Goal: Task Accomplishment & Management: Manage account settings

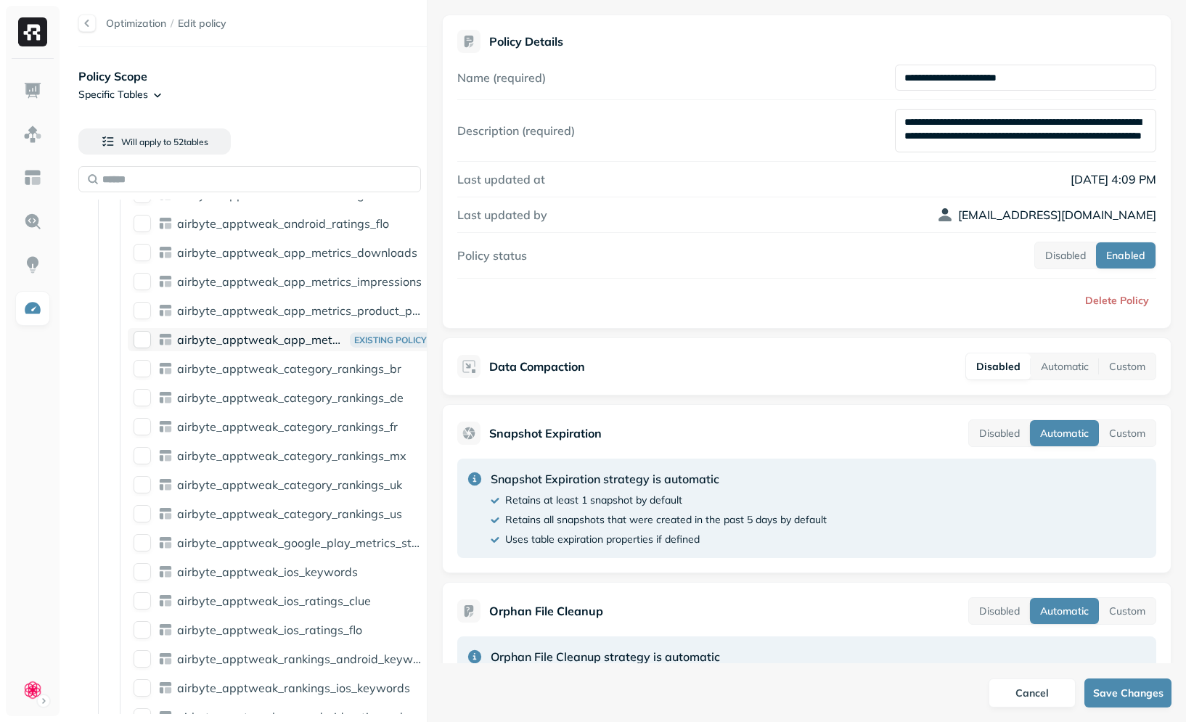
scroll to position [2685, 0]
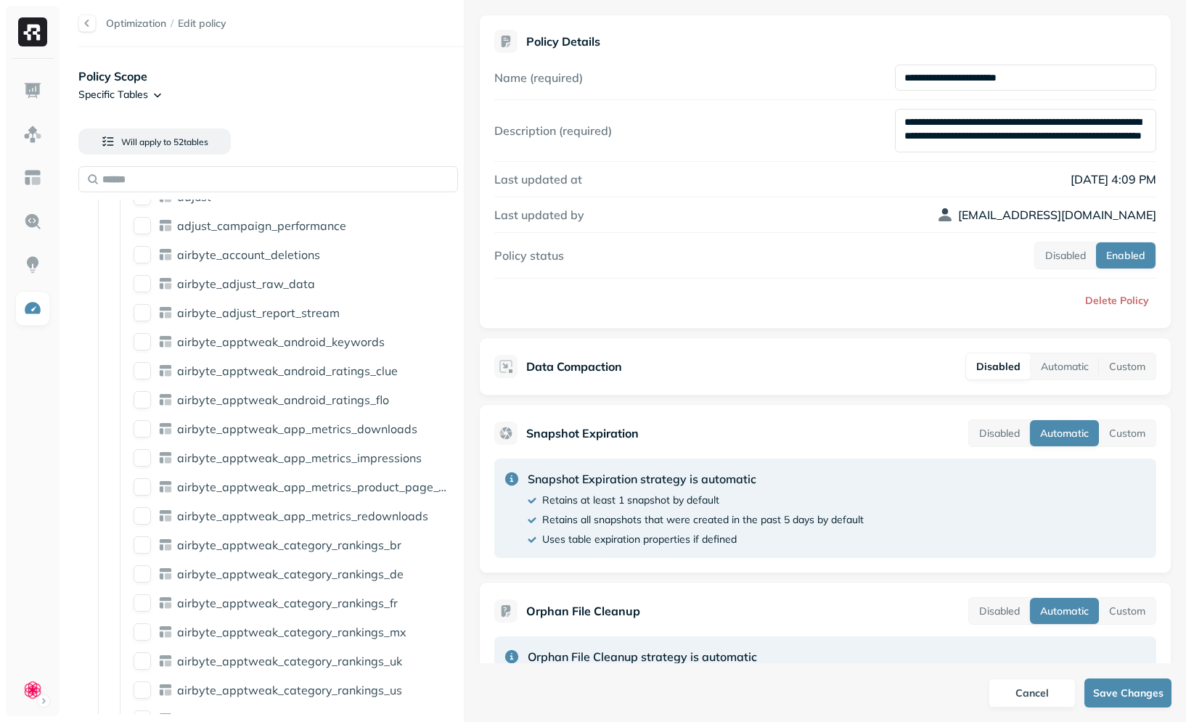
click at [488, 355] on div "Optimization / Edit policy Policy Scope Specific Tables Will apply to 52 table …" at bounding box center [625, 361] width 1123 height 722
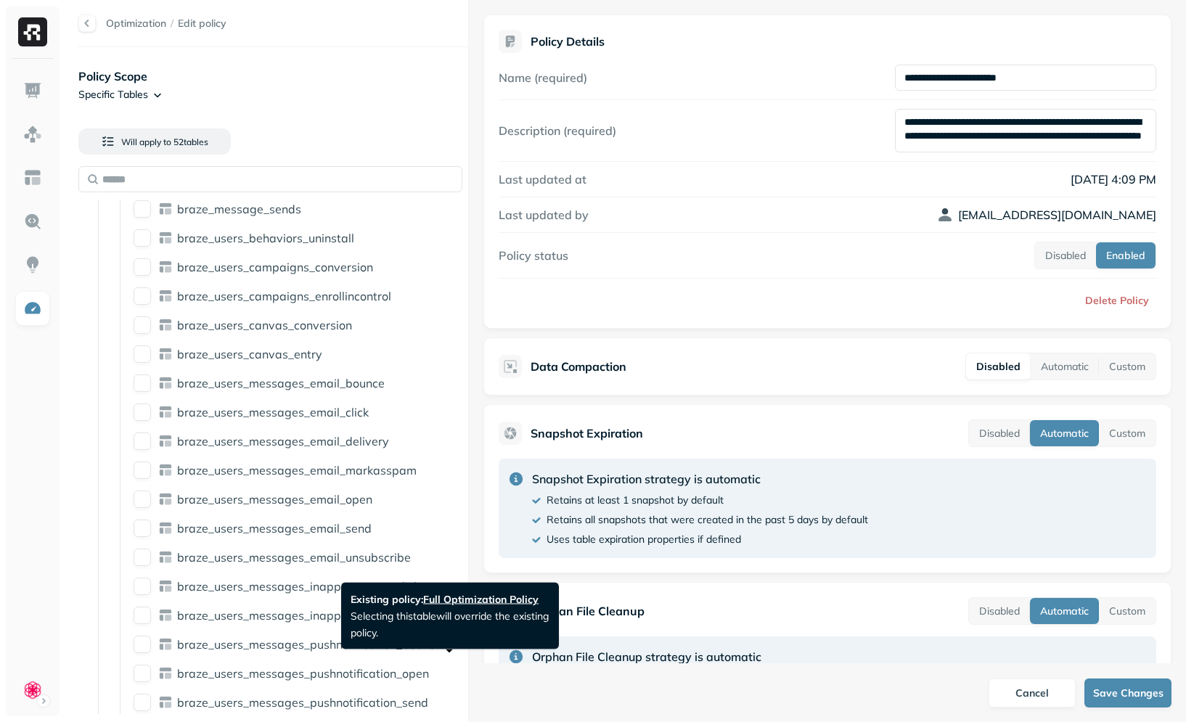
scroll to position [0, 0]
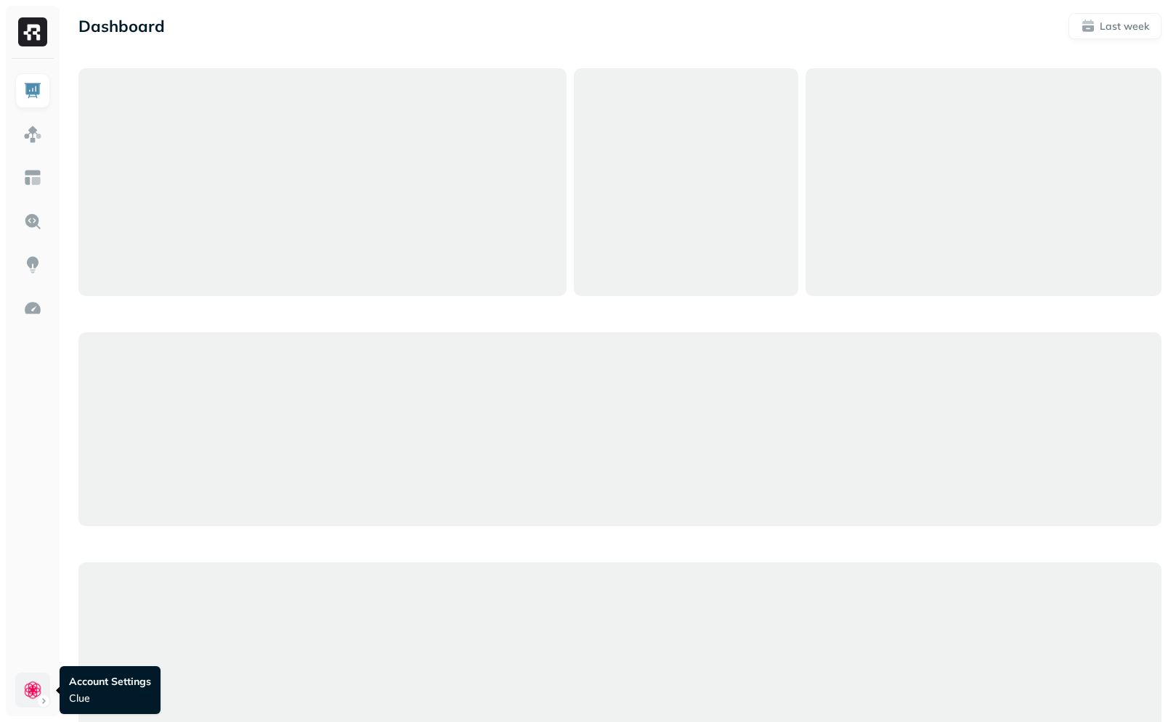
click at [31, 690] on html "Dashboard Last week Query Performance SEP [DATE] Queries 54,289 P90 Duration 5s…" at bounding box center [588, 725] width 1176 height 1451
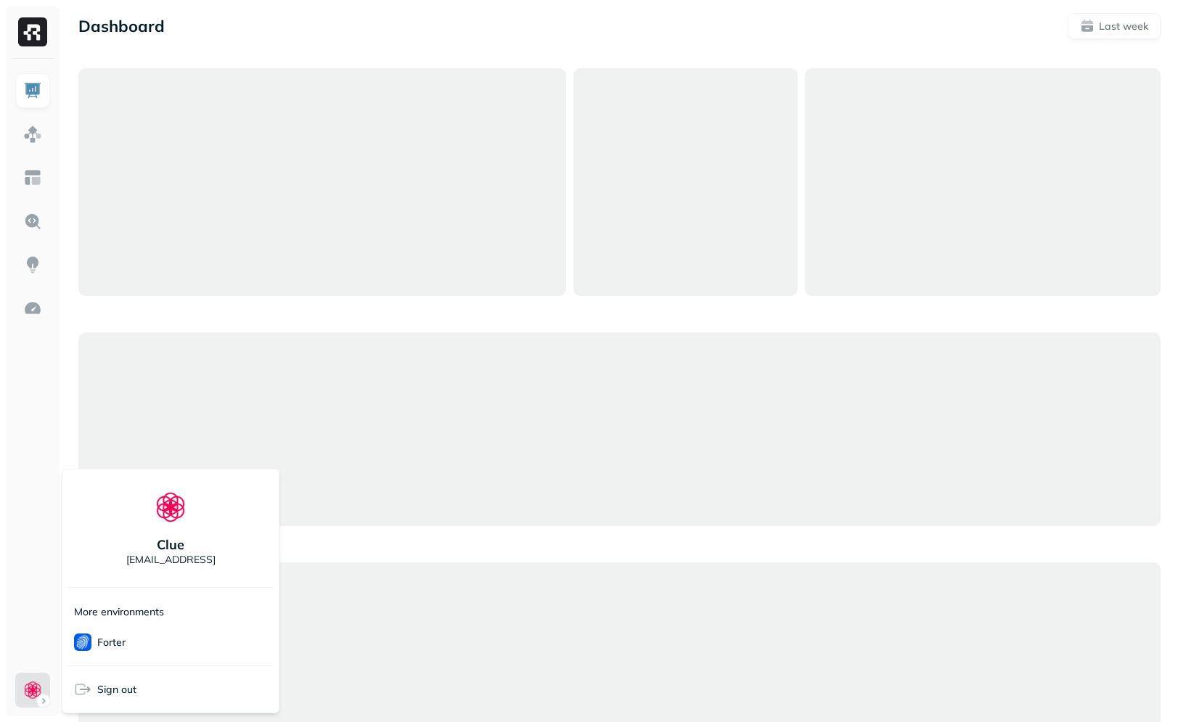
click at [19, 543] on html "Dashboard Last week Query Performance SEP 09 SEP 16 Queries 54,289 P90 Duration…" at bounding box center [593, 725] width 1186 height 1451
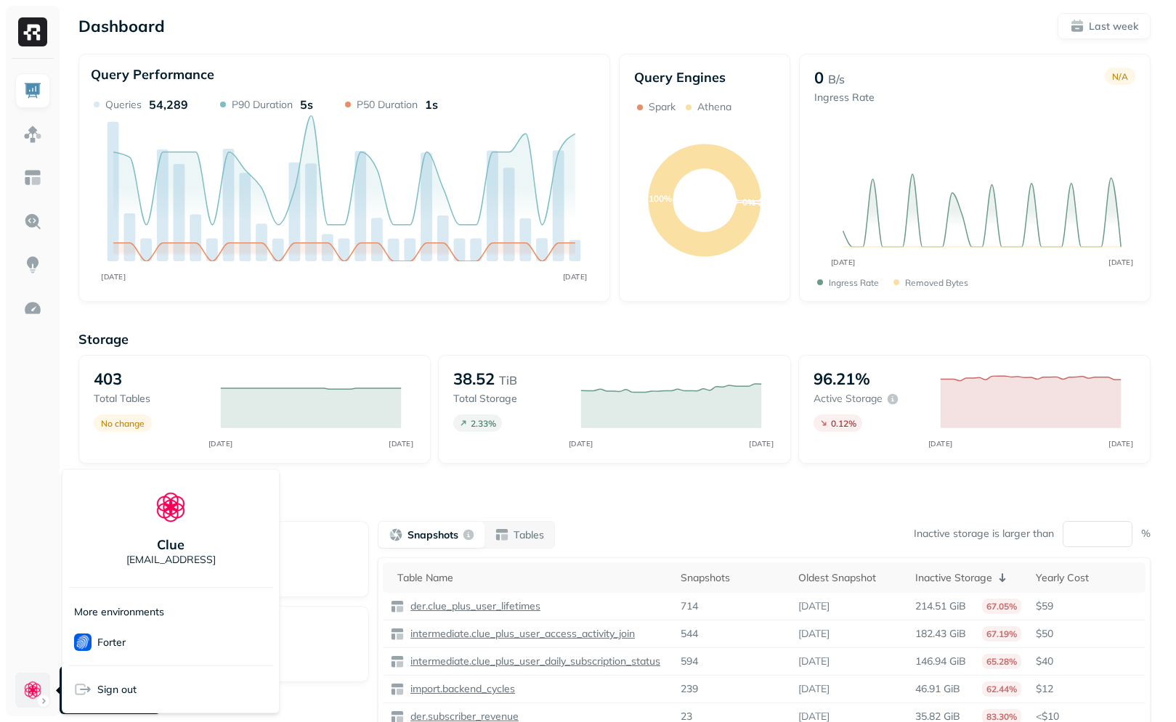
click at [36, 689] on html "Dashboard Last week Query Performance SEP 09 SEP 16 Queries 54,289 P90 Duration…" at bounding box center [588, 404] width 1176 height 808
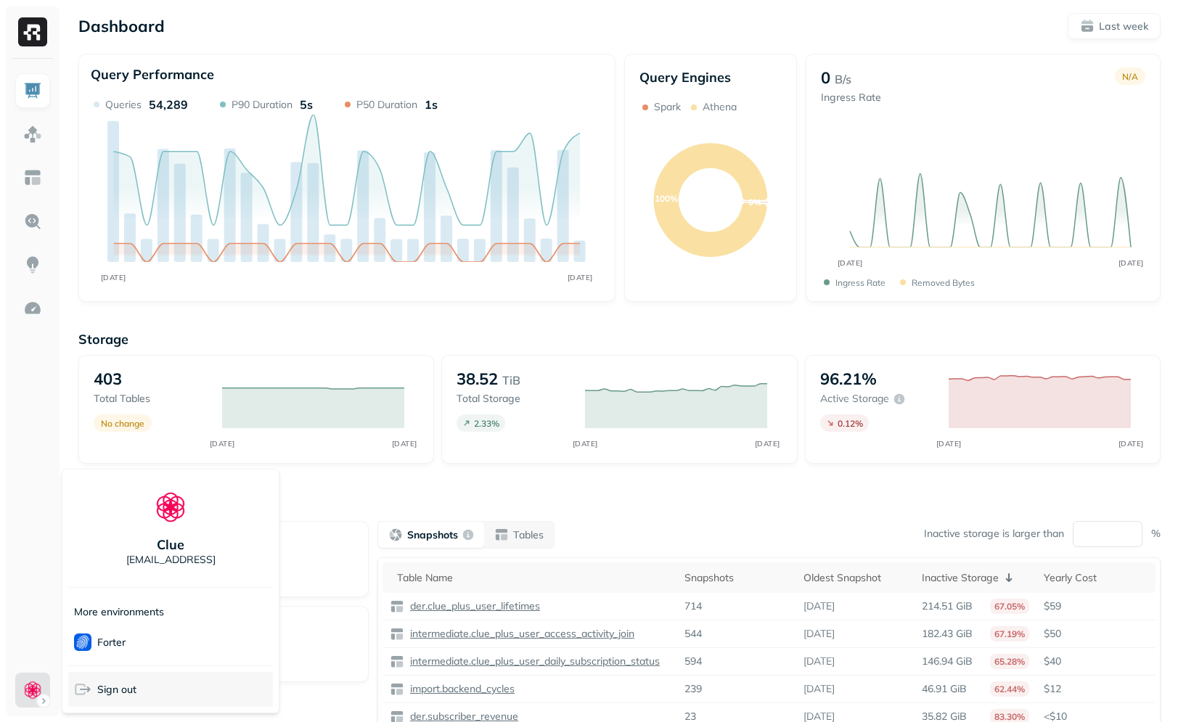
click at [104, 695] on span "Sign out" at bounding box center [116, 690] width 39 height 14
